Goal: Task Accomplishment & Management: Manage account settings

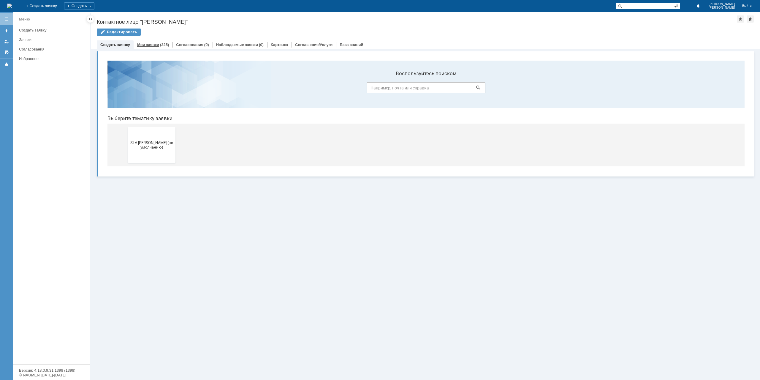
click at [150, 43] on link "Мои заявки" at bounding box center [148, 44] width 22 height 4
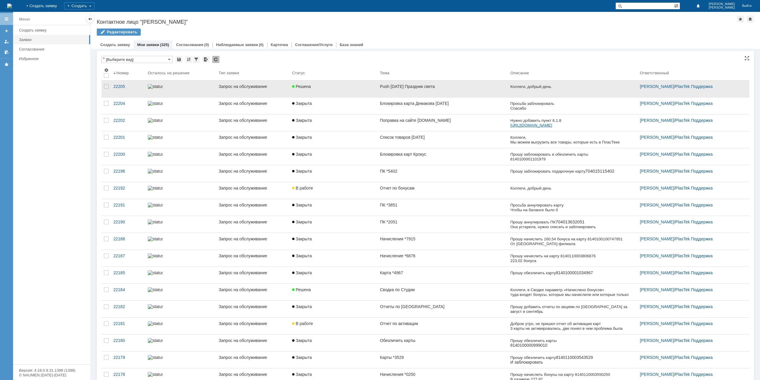
click at [341, 91] on link "Решена" at bounding box center [334, 88] width 88 height 17
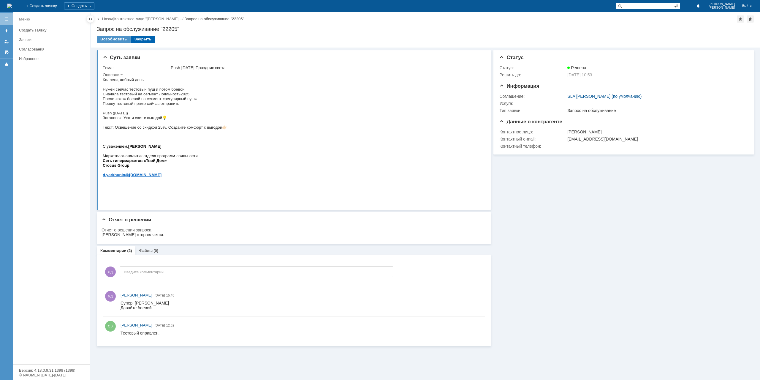
click at [143, 38] on div "Закрыть" at bounding box center [143, 39] width 24 height 7
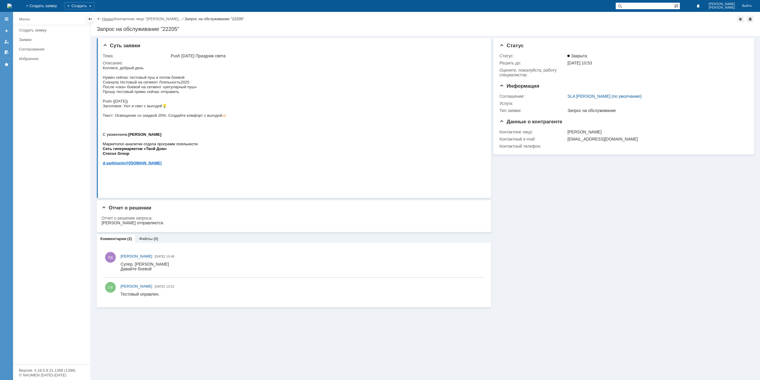
click at [106, 18] on link "Назад" at bounding box center [107, 19] width 11 height 4
